Goal: Task Accomplishment & Management: Manage account settings

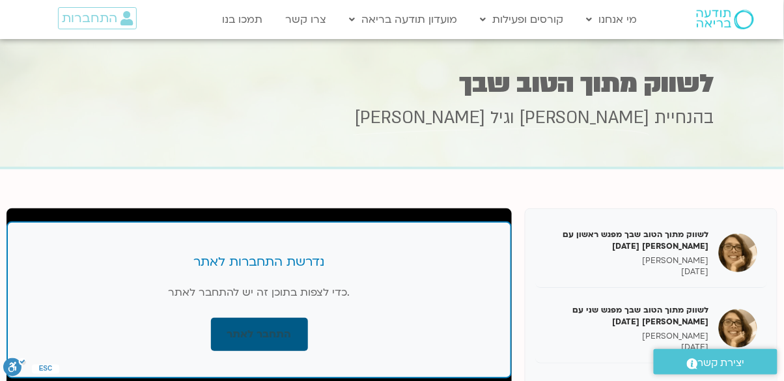
click at [279, 340] on link "התחבר לאתר" at bounding box center [259, 334] width 97 height 33
click at [262, 332] on link "התחבר לאתר" at bounding box center [259, 334] width 97 height 33
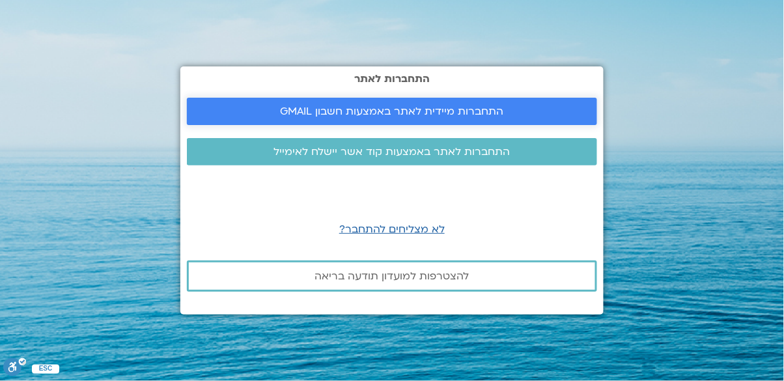
click at [400, 117] on span "התחברות מיידית לאתר באמצעות חשבון GMAIL" at bounding box center [392, 111] width 223 height 12
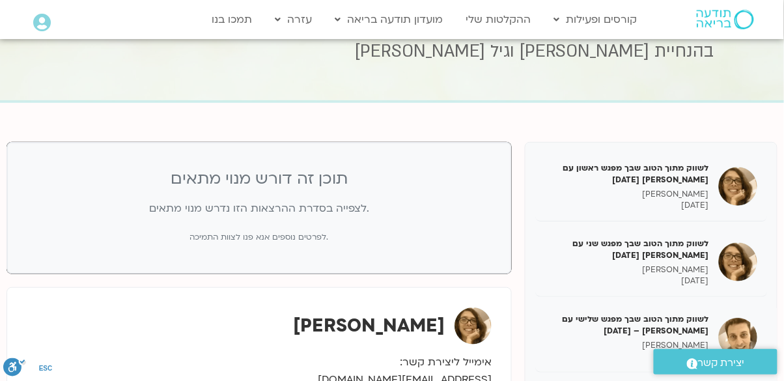
scroll to position [42, 0]
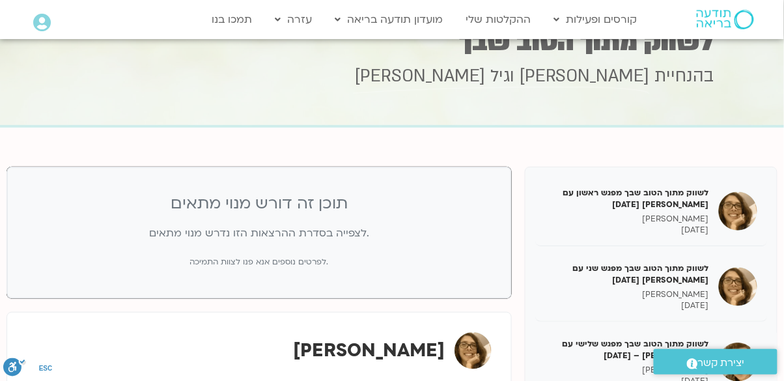
click at [43, 25] on icon at bounding box center [42, 23] width 18 height 18
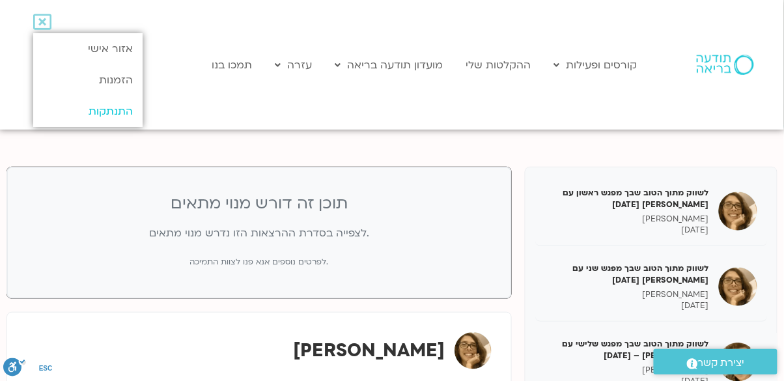
click at [92, 110] on link "התנתקות" at bounding box center [87, 111] width 109 height 31
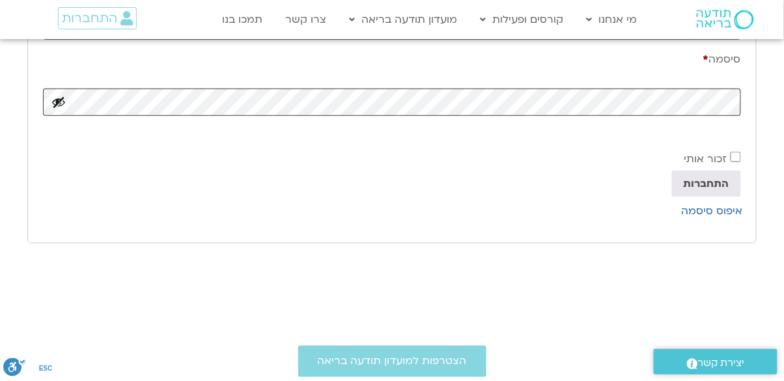
scroll to position [169, 0]
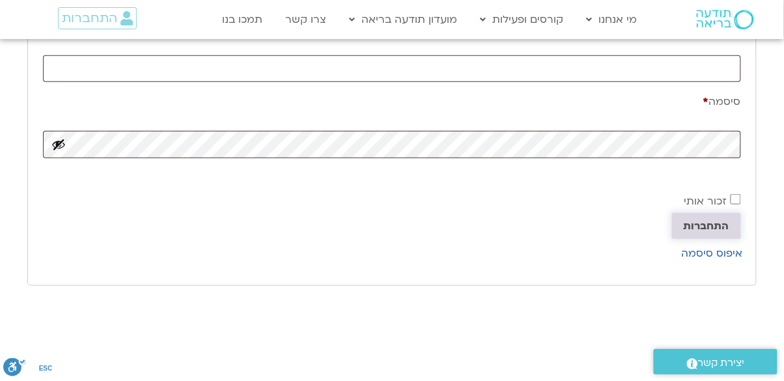
click at [700, 228] on button "התחברות" at bounding box center [706, 226] width 69 height 26
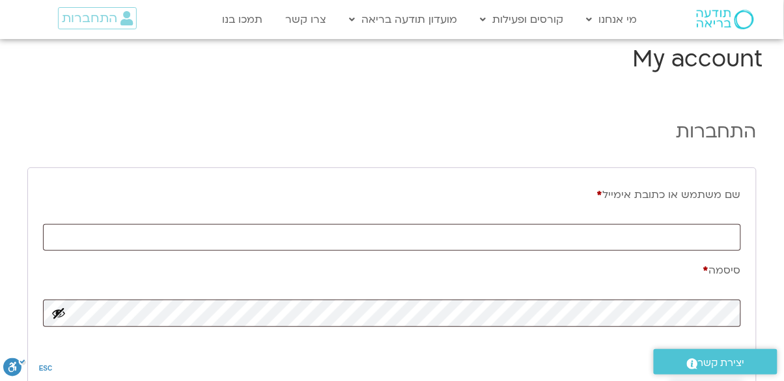
scroll to position [0, 0]
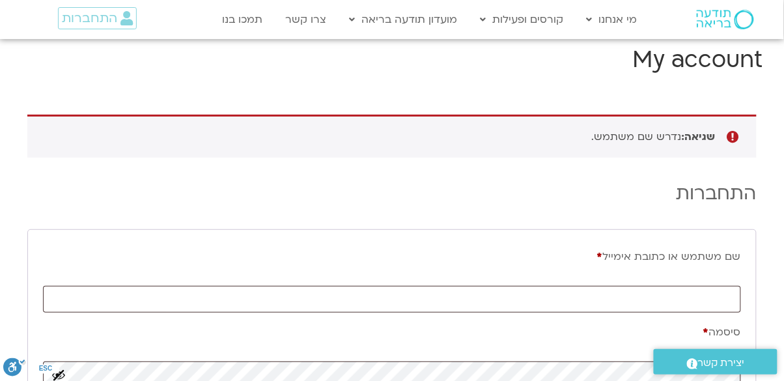
scroll to position [83, 0]
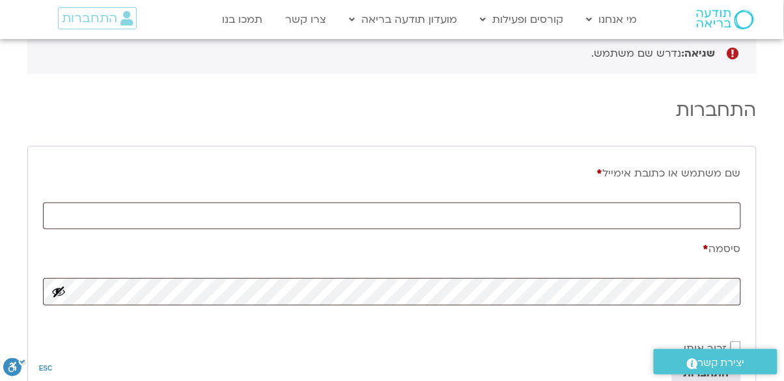
click at [619, 174] on label "שם משתמש או כתובת אימייל * חובה" at bounding box center [392, 172] width 698 height 23
click at [619, 202] on input "שם משתמש או כתובת אימייל * חובה" at bounding box center [392, 215] width 698 height 27
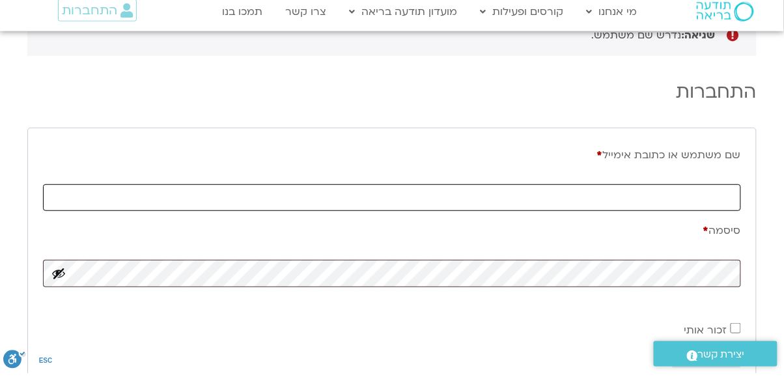
scroll to position [94, 0]
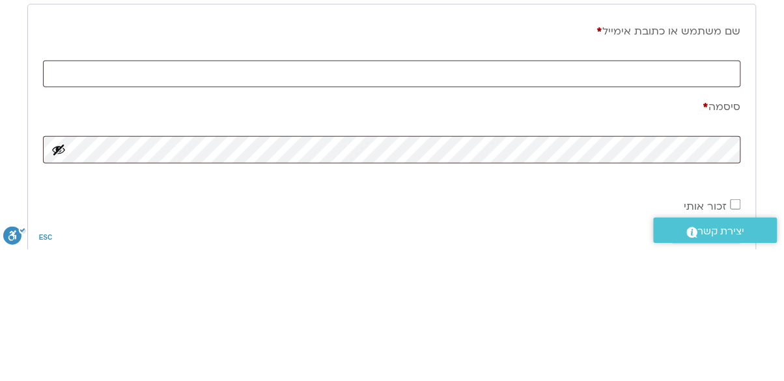
click at [635, 97] on div "שגיאה: נדרש שם משתמש. התחברות שם משתמש או כתובת אימייל * חובה סיסמה * חובה זכור…" at bounding box center [391, 233] width 729 height 425
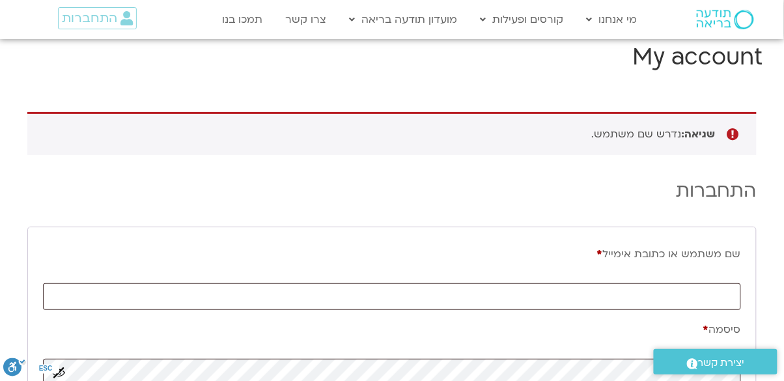
scroll to position [0, 0]
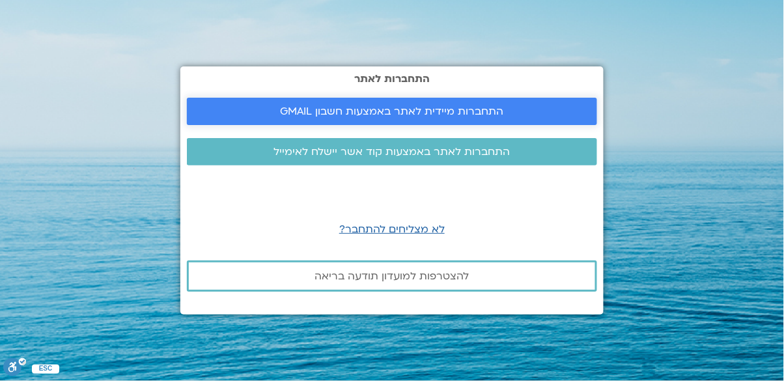
click at [413, 117] on span "התחברות מיידית לאתר באמצעות חשבון GMAIL" at bounding box center [392, 111] width 223 height 12
